Goal: Transaction & Acquisition: Purchase product/service

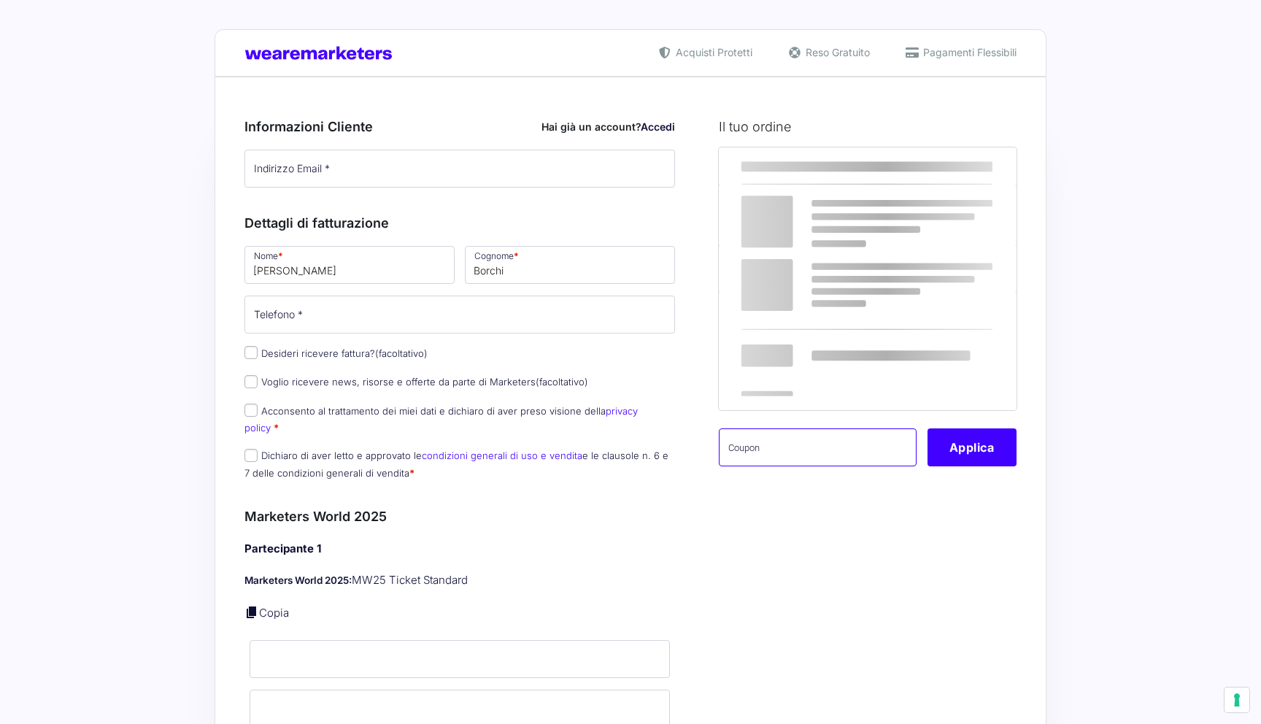
click at [795, 446] on input "text" at bounding box center [818, 447] width 198 height 38
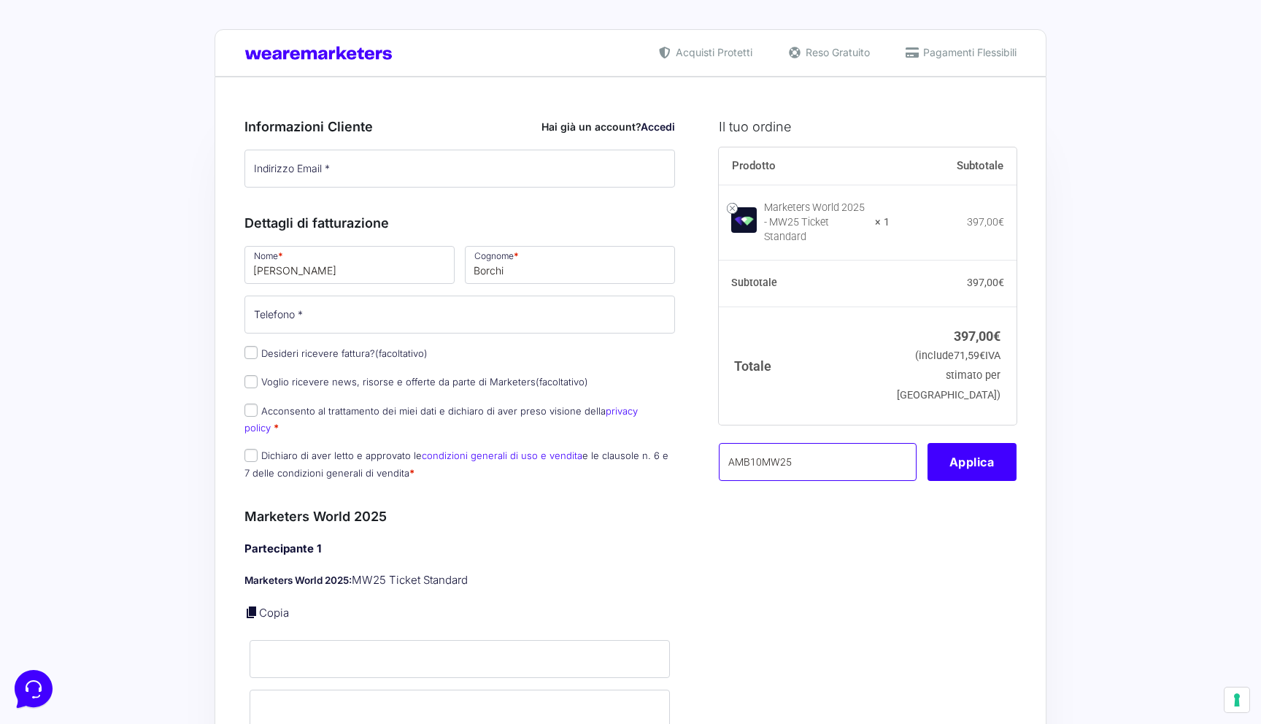
type input "AMB10MW25"
click at [985, 443] on button "Applica" at bounding box center [972, 462] width 89 height 38
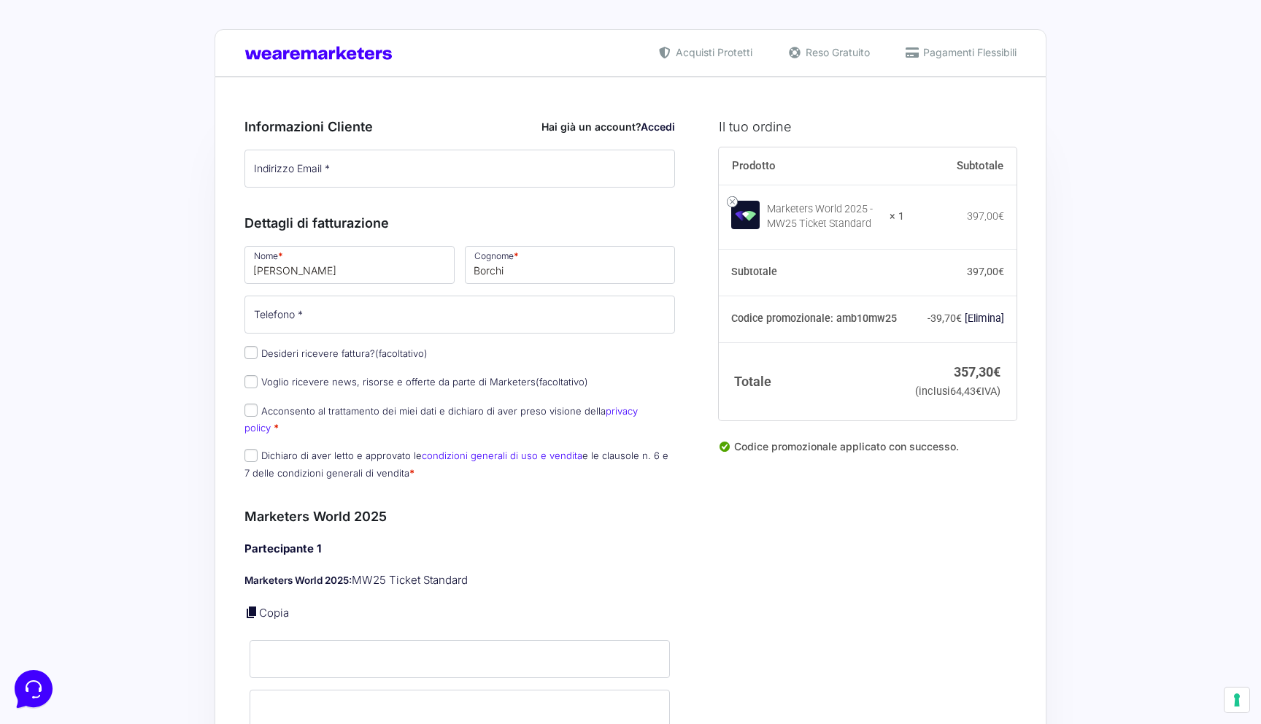
click at [986, 447] on div "Prodotto Subtotale Marketers World 2025 - MW25 Ticket Standard × 1 397,00 € Sub…" at bounding box center [868, 320] width 298 height 346
click at [977, 317] on link "[Elimina]" at bounding box center [984, 318] width 39 height 12
